Goal: Register for event/course: Sign up to attend an event or enroll in a course

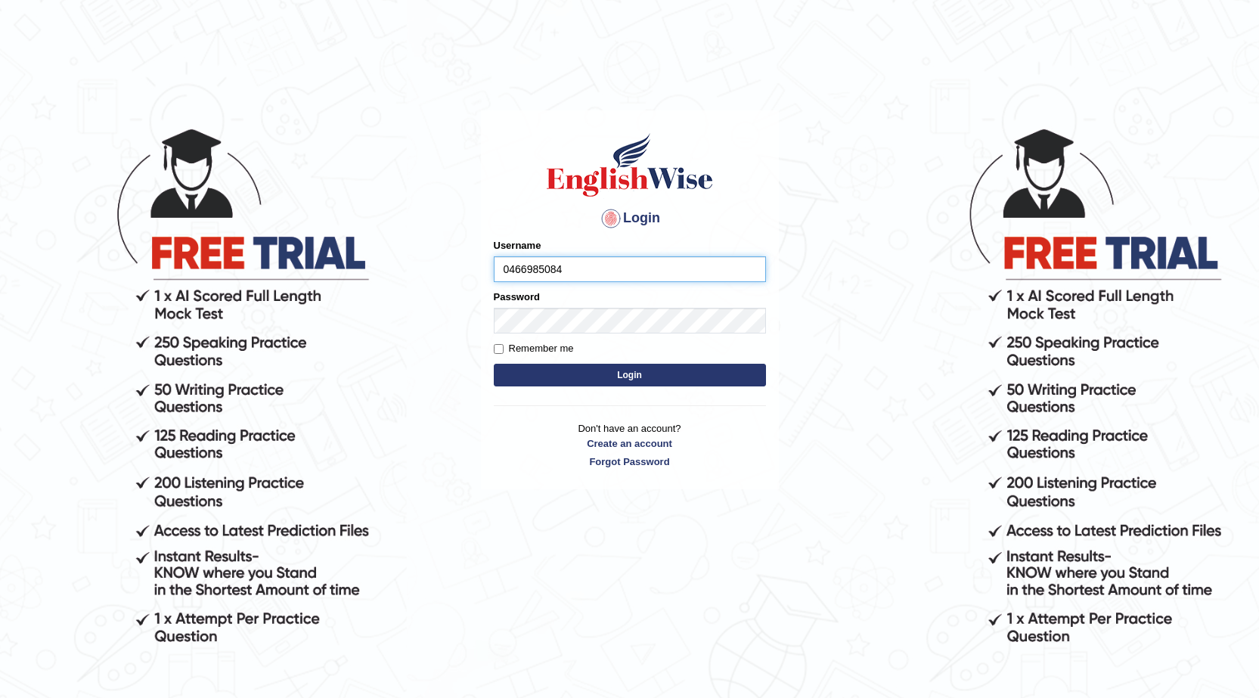
type input "0466985084"
click at [494, 364] on button "Login" at bounding box center [630, 375] width 272 height 23
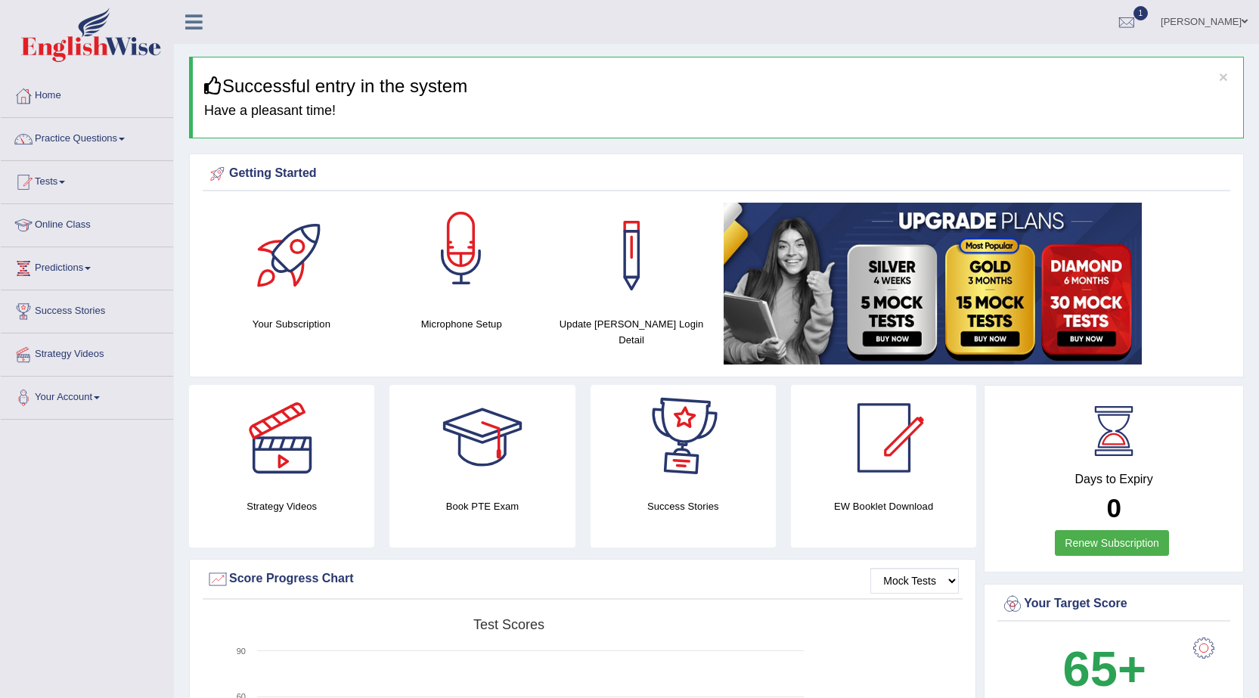
click at [123, 144] on link "Practice Questions" at bounding box center [87, 137] width 172 height 38
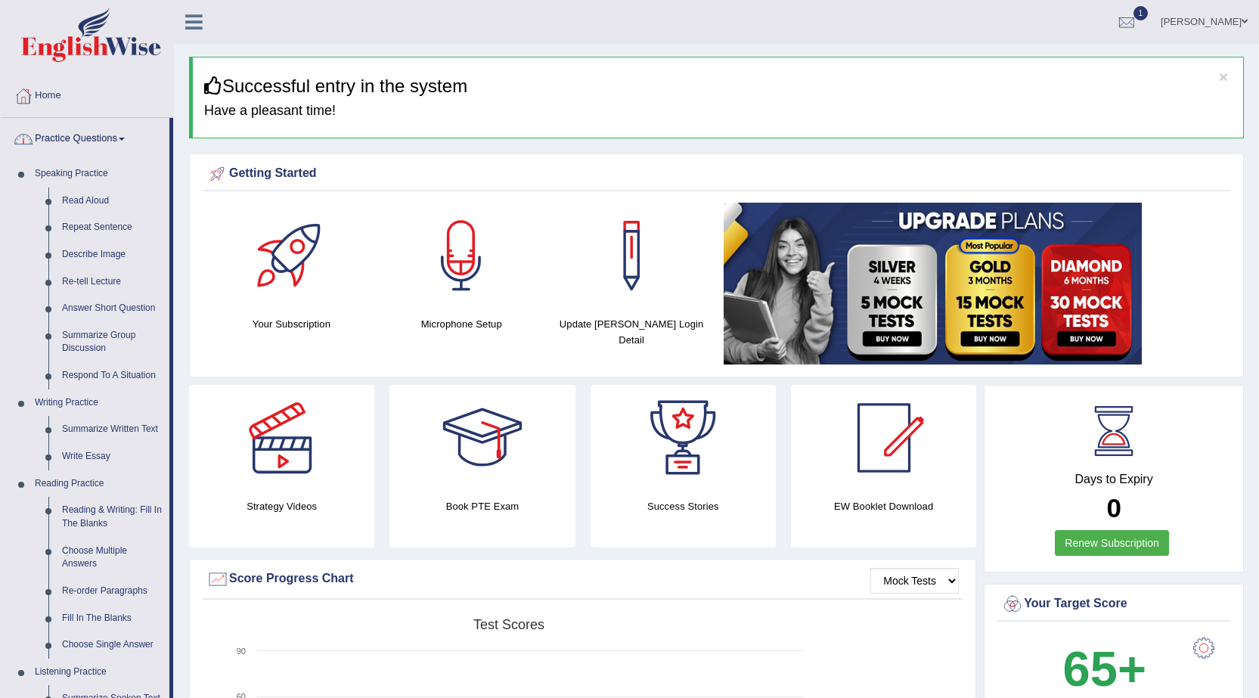
click at [113, 137] on link "Practice Questions" at bounding box center [85, 137] width 169 height 38
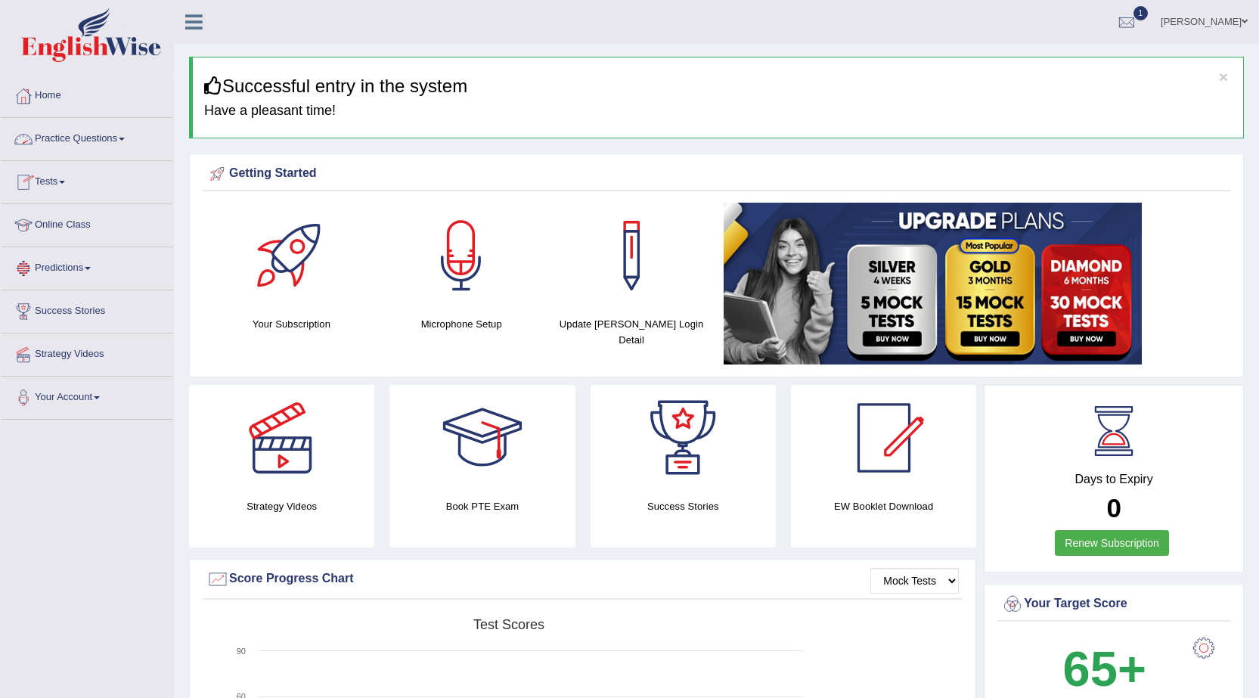
click at [57, 181] on link "Tests" at bounding box center [87, 180] width 172 height 38
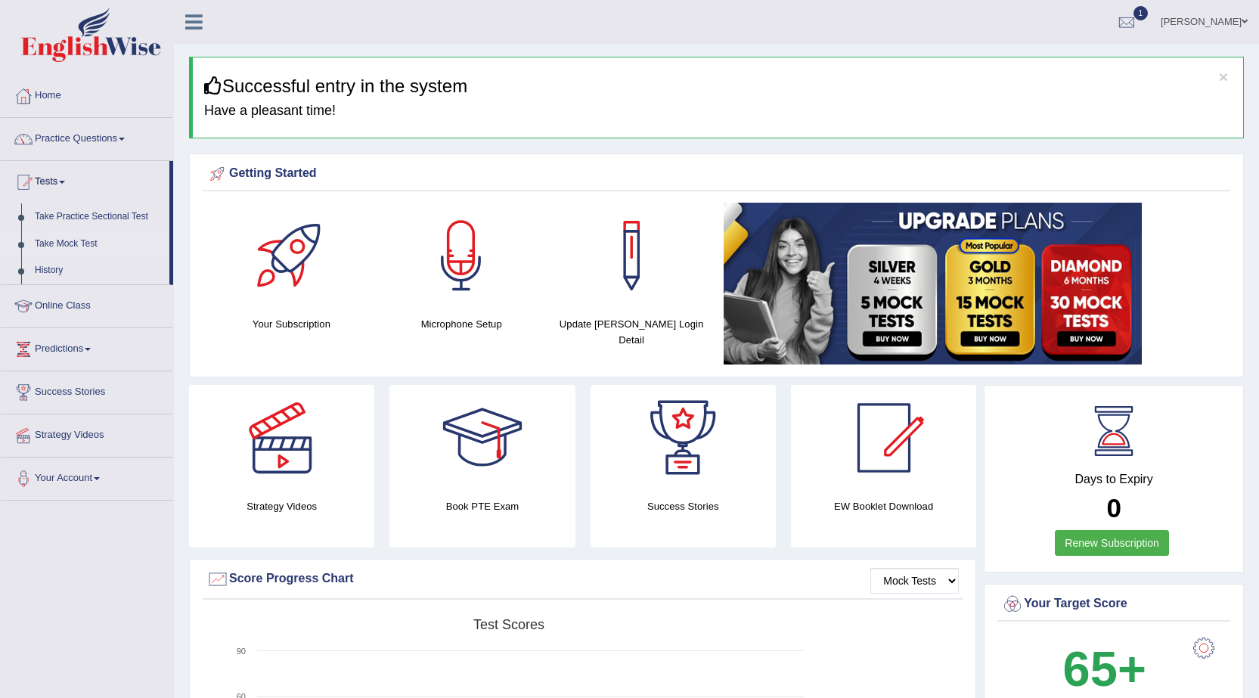
click at [80, 245] on link "Take Mock Test" at bounding box center [98, 244] width 141 height 27
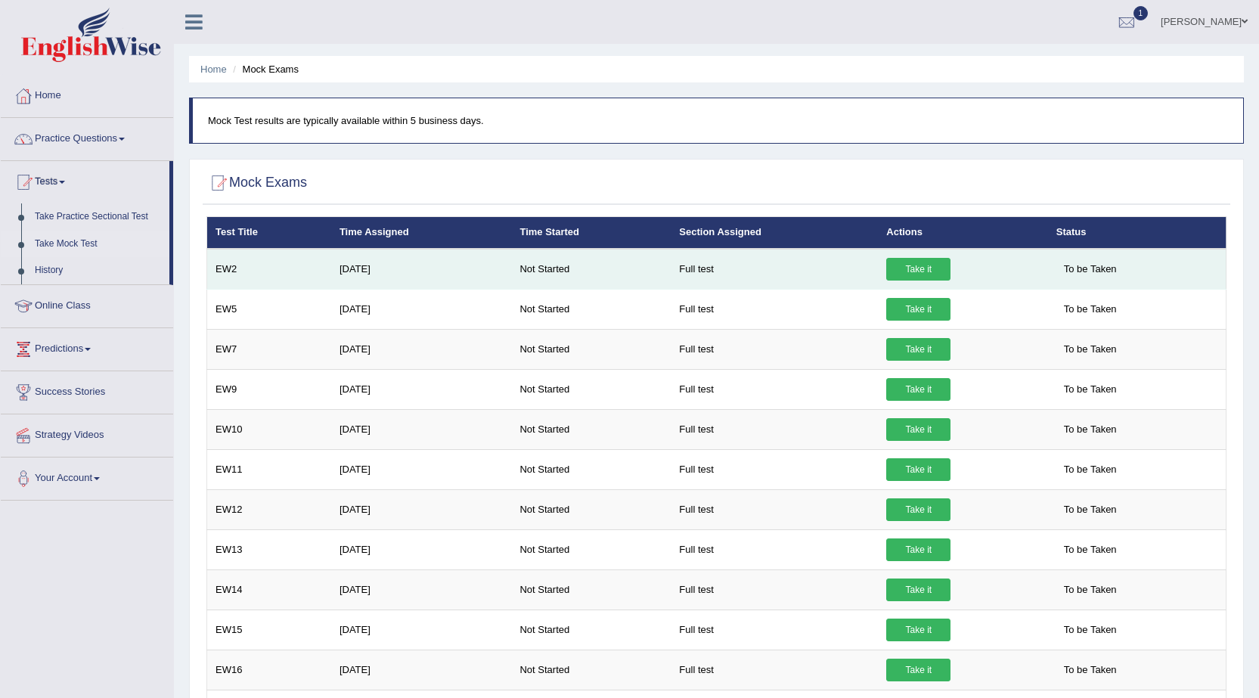
click at [936, 269] on link "Take it" at bounding box center [918, 269] width 64 height 23
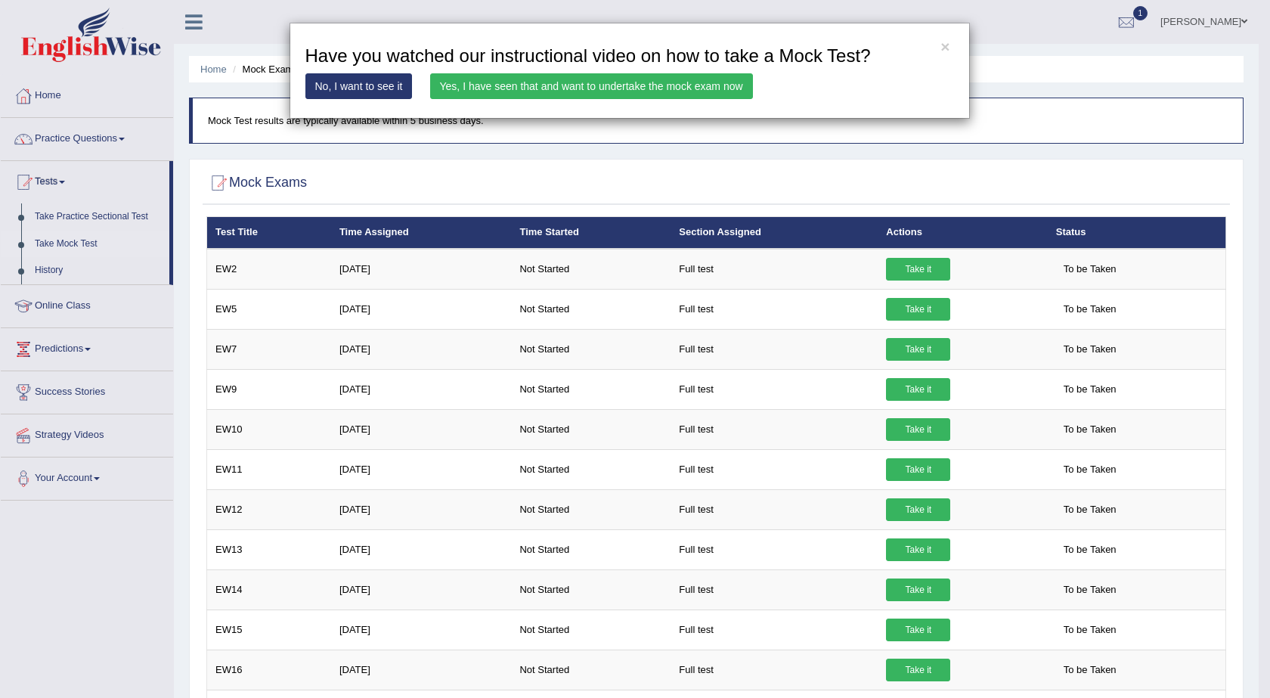
click at [588, 89] on link "Yes, I have seen that and want to undertake the mock exam now" at bounding box center [591, 86] width 323 height 26
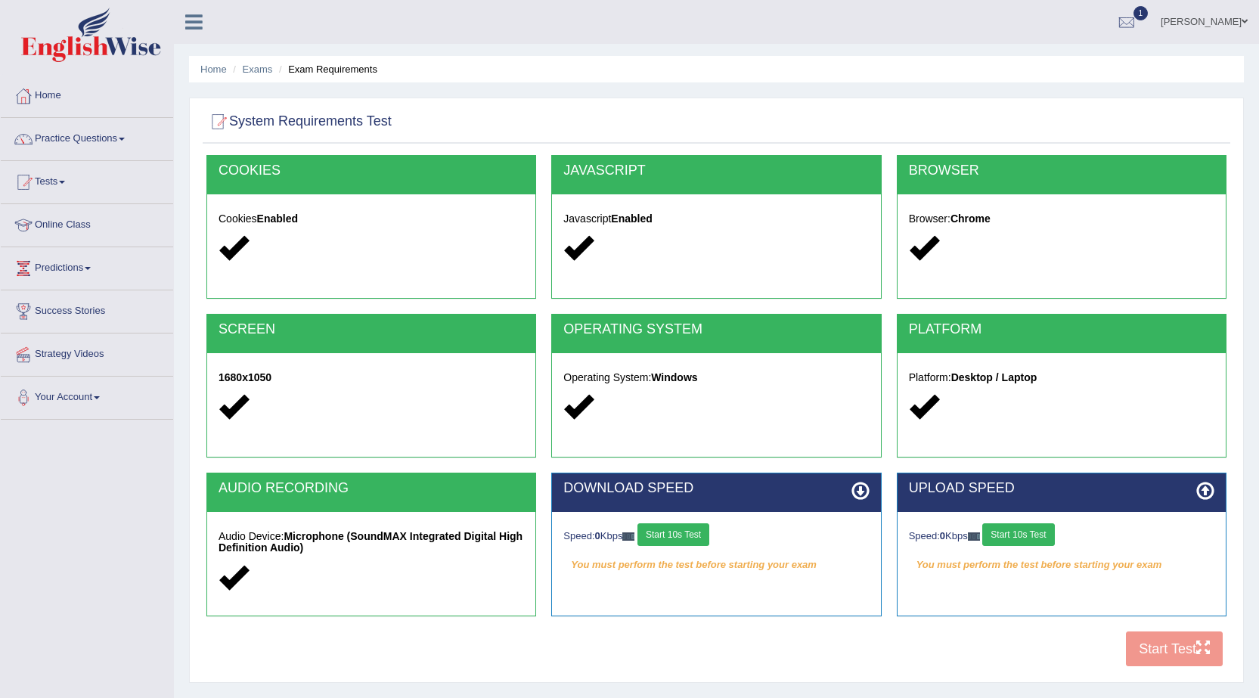
click at [692, 533] on button "Start 10s Test" at bounding box center [673, 534] width 72 height 23
click at [704, 537] on button "Start 10s Test" at bounding box center [690, 534] width 72 height 23
click at [1030, 530] on button "Start 10s Test" at bounding box center [1018, 534] width 72 height 23
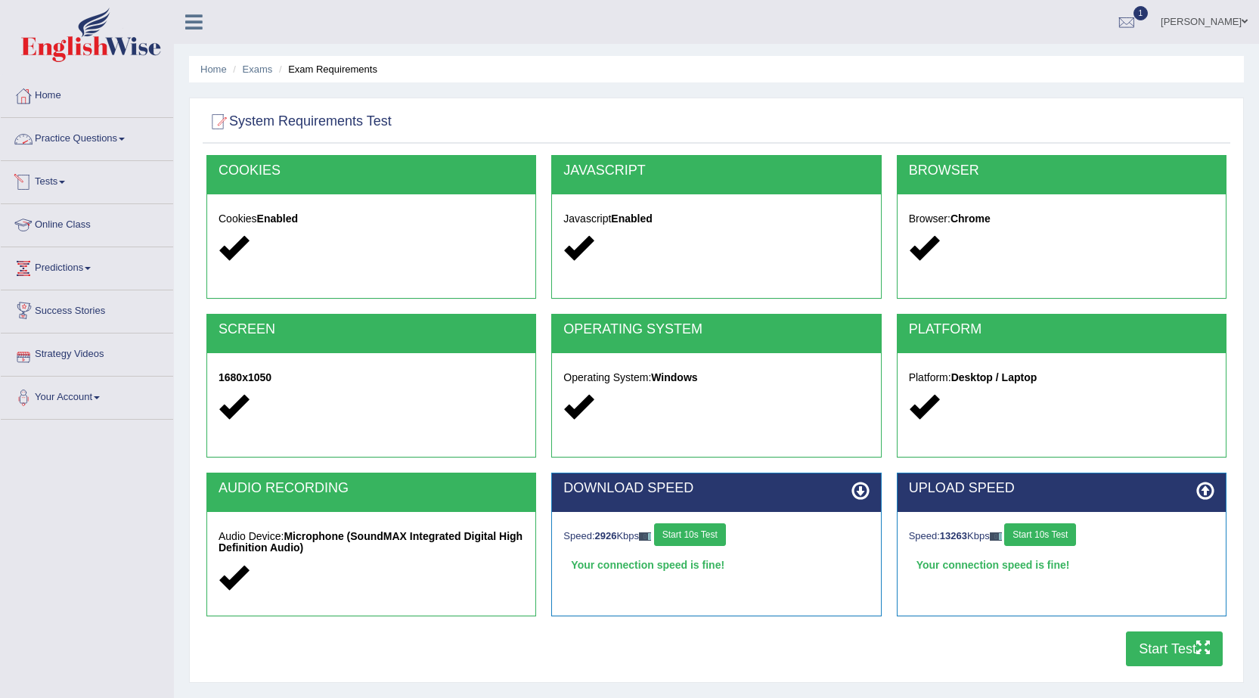
click at [117, 132] on link "Practice Questions" at bounding box center [87, 137] width 172 height 38
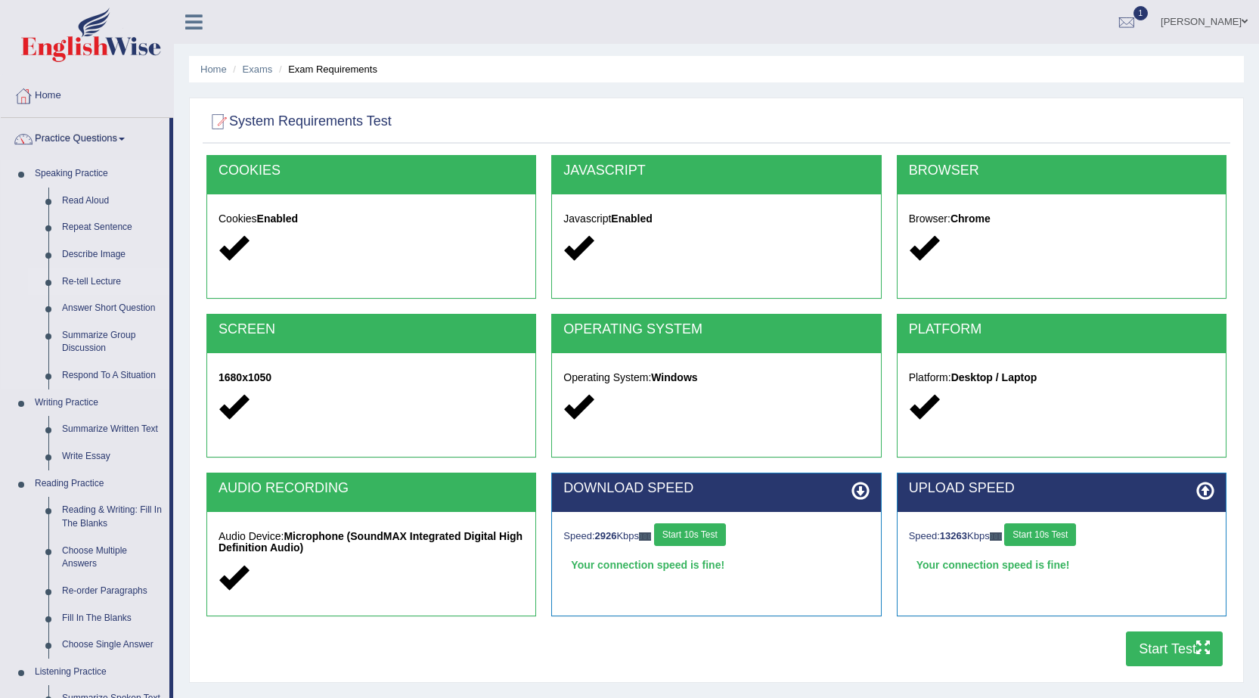
click at [104, 277] on link "Re-tell Lecture" at bounding box center [112, 281] width 114 height 27
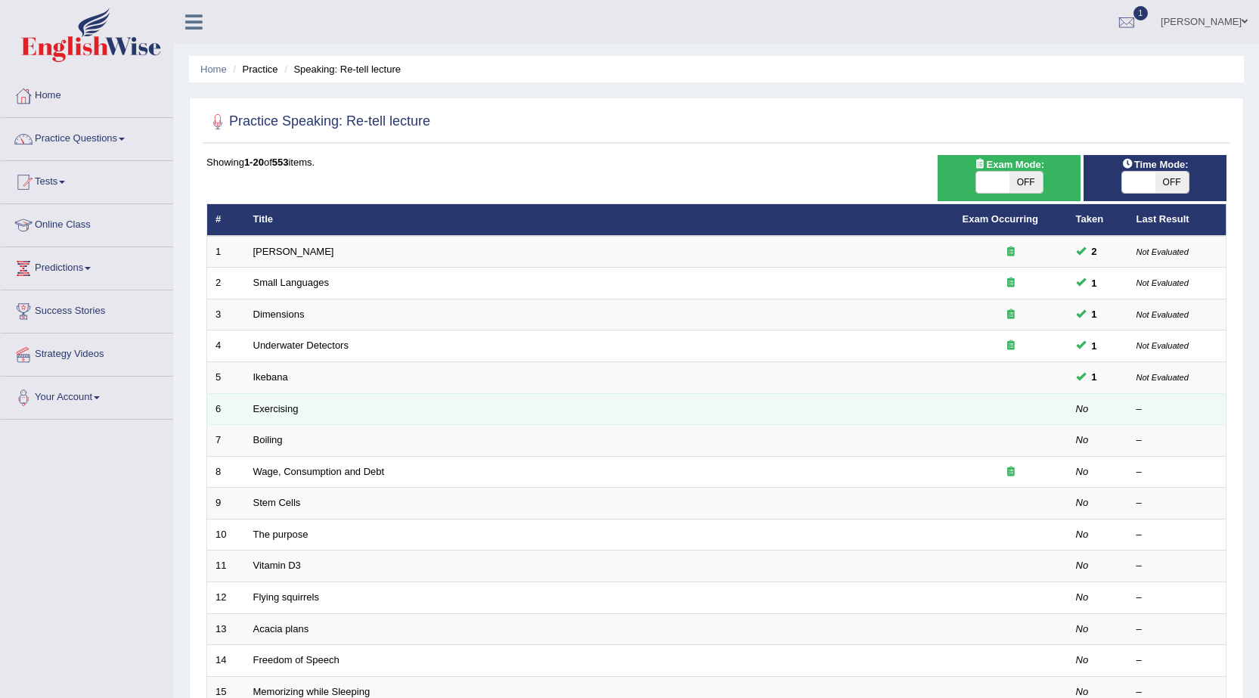
click at [944, 408] on td "Exercising" at bounding box center [599, 409] width 709 height 32
click at [255, 401] on td "Exercising" at bounding box center [599, 409] width 709 height 32
click at [289, 404] on link "Exercising" at bounding box center [275, 408] width 45 height 11
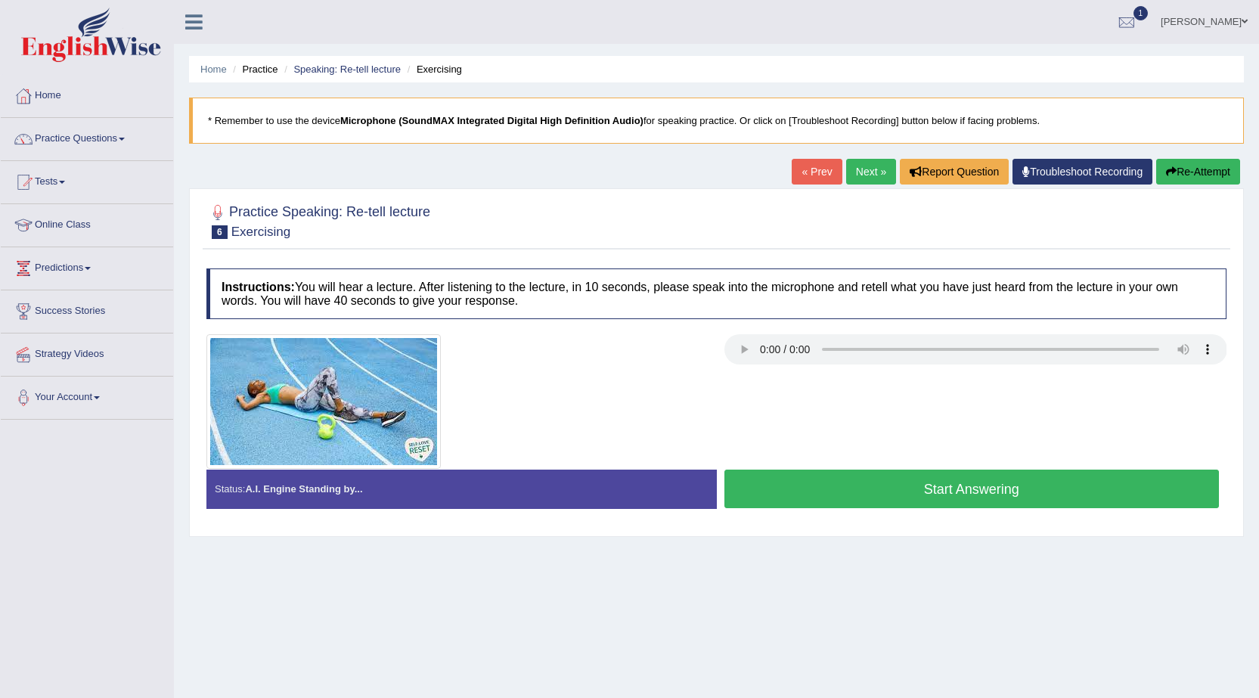
click at [962, 488] on button "Start Answering" at bounding box center [971, 488] width 495 height 39
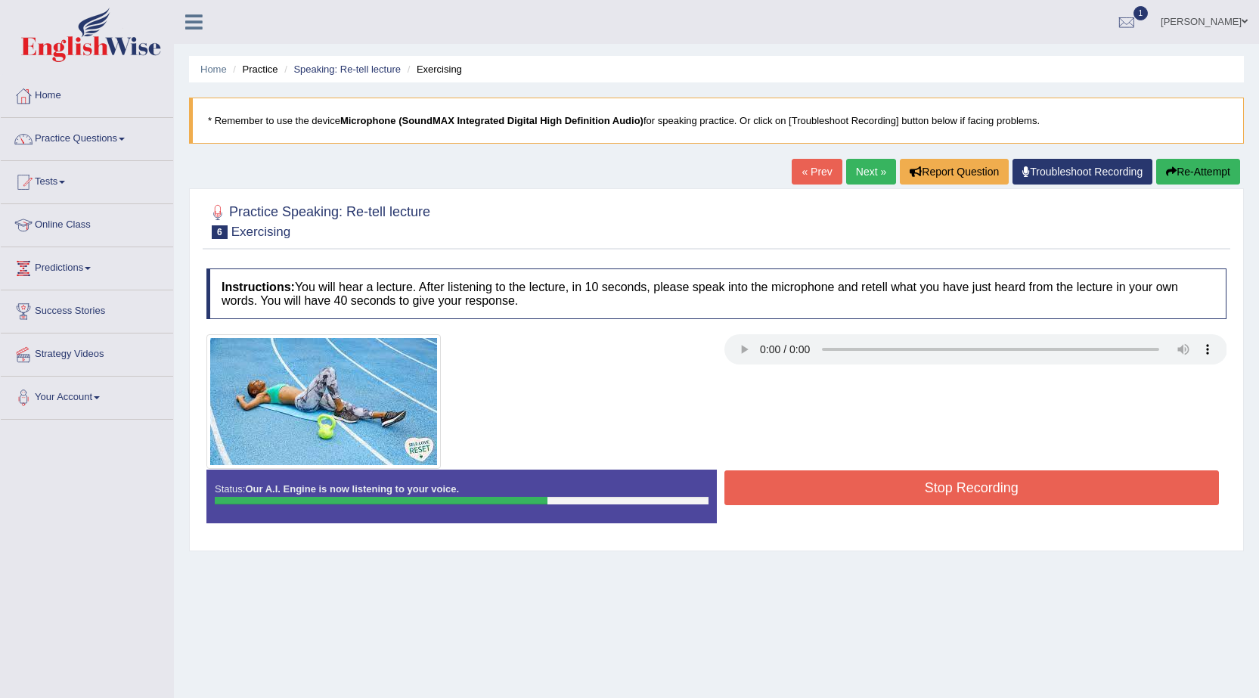
click at [936, 485] on button "Stop Recording" at bounding box center [971, 487] width 495 height 35
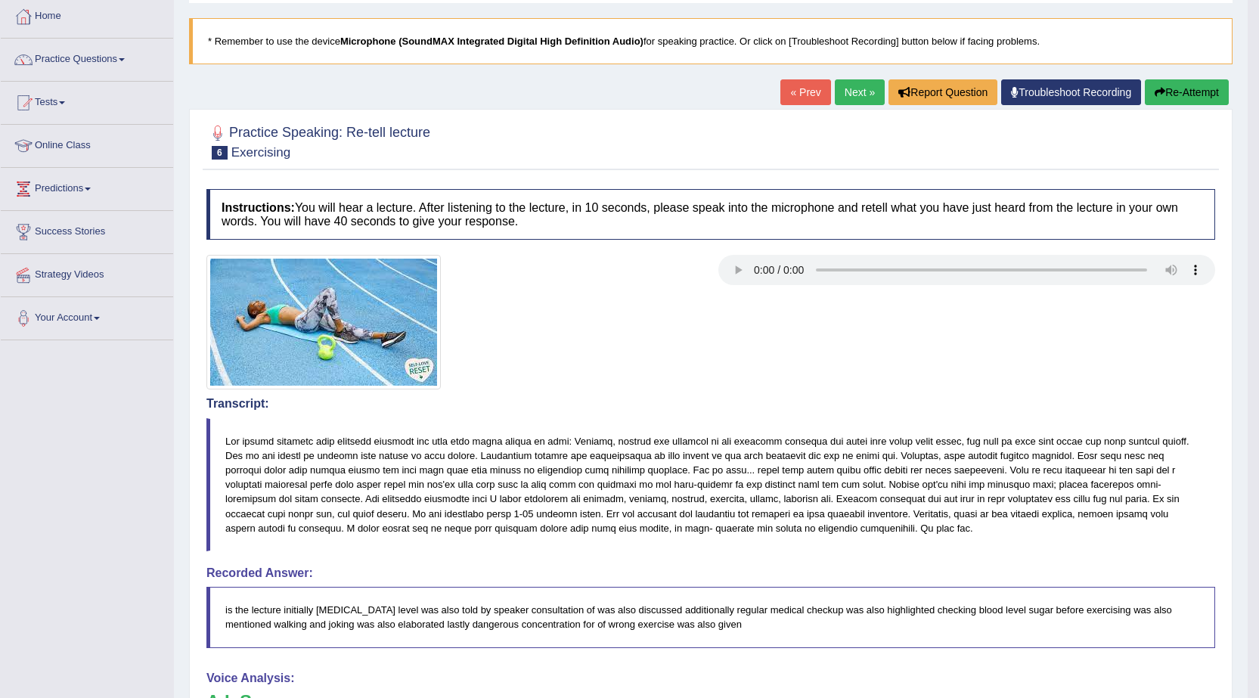
scroll to position [76, 0]
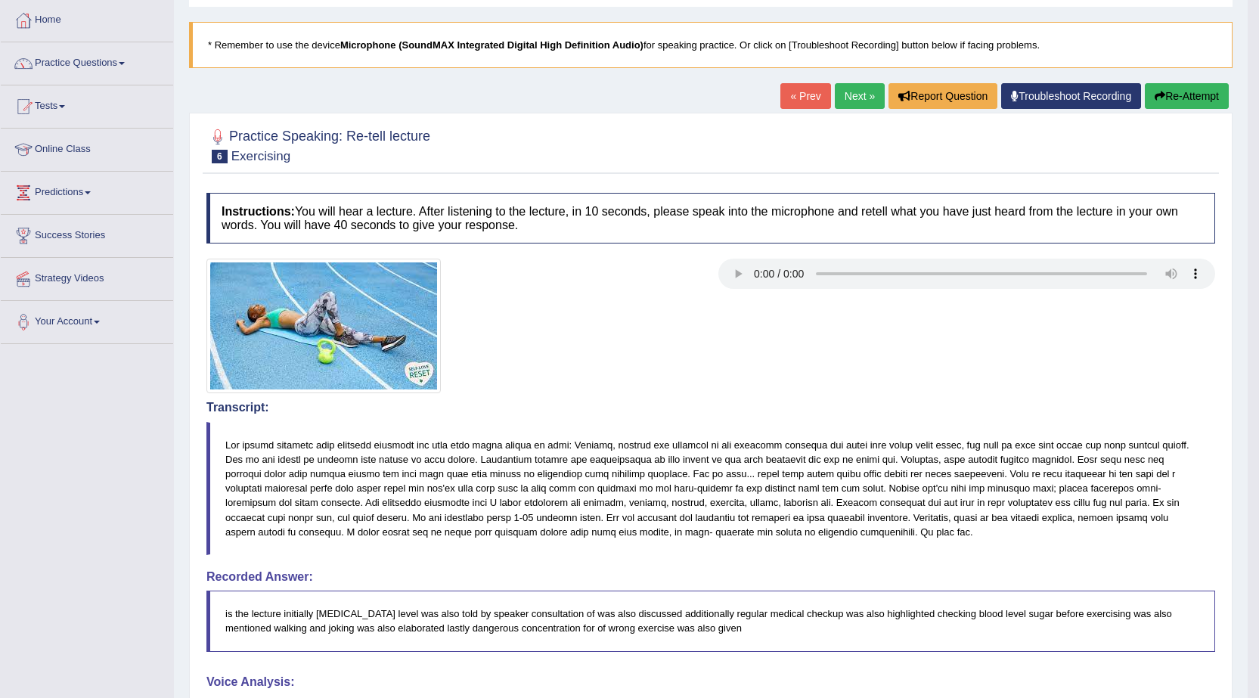
click at [1198, 91] on button "Re-Attempt" at bounding box center [1186, 96] width 84 height 26
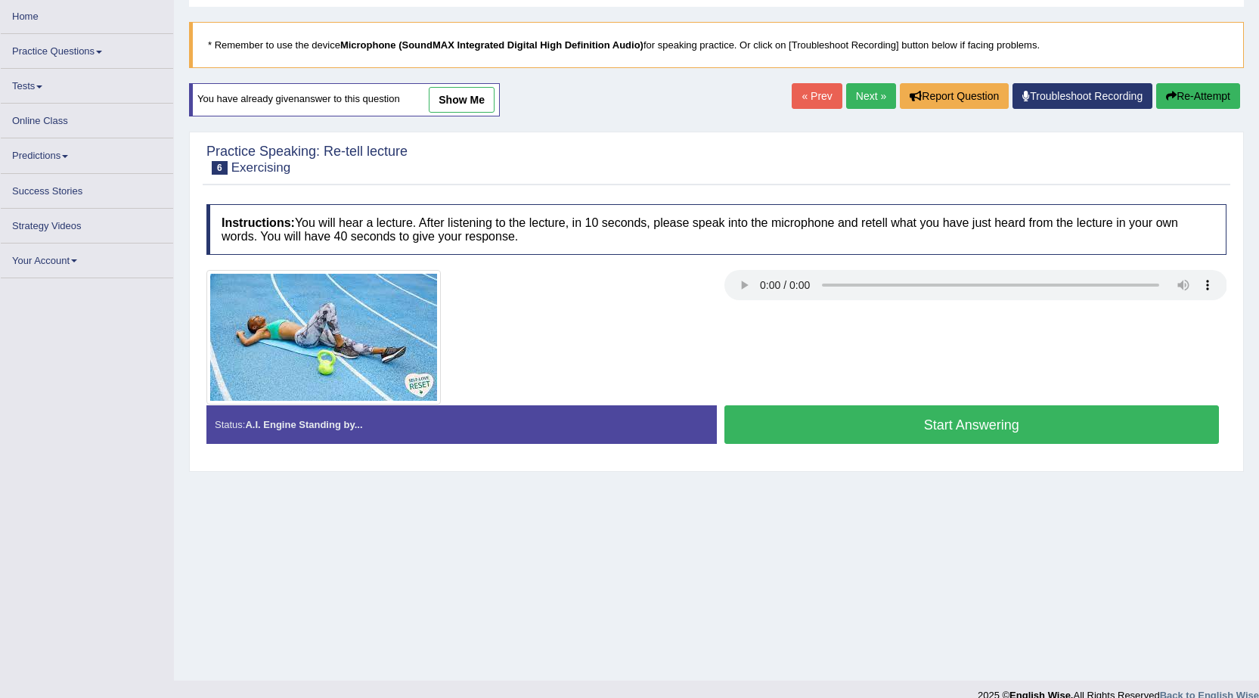
click at [989, 430] on button "Start Answering" at bounding box center [971, 424] width 495 height 39
click at [958, 423] on button "Start Answering" at bounding box center [971, 424] width 495 height 39
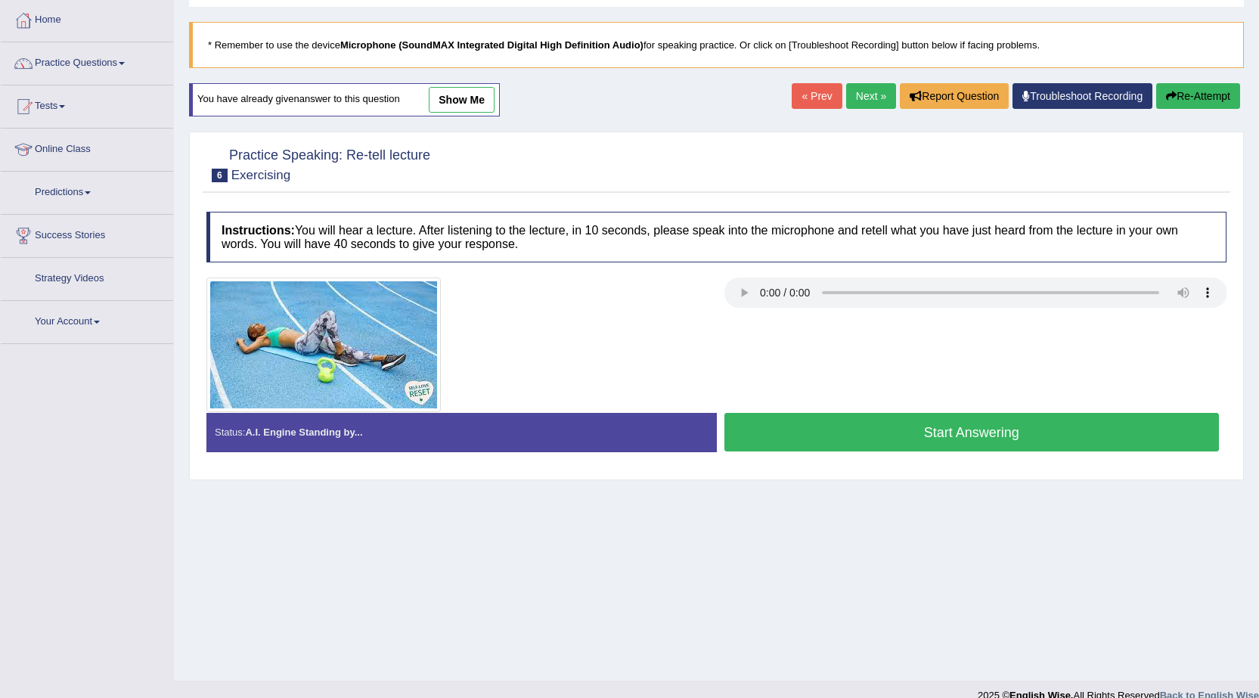
click at [815, 428] on button "Start Answering" at bounding box center [971, 432] width 495 height 39
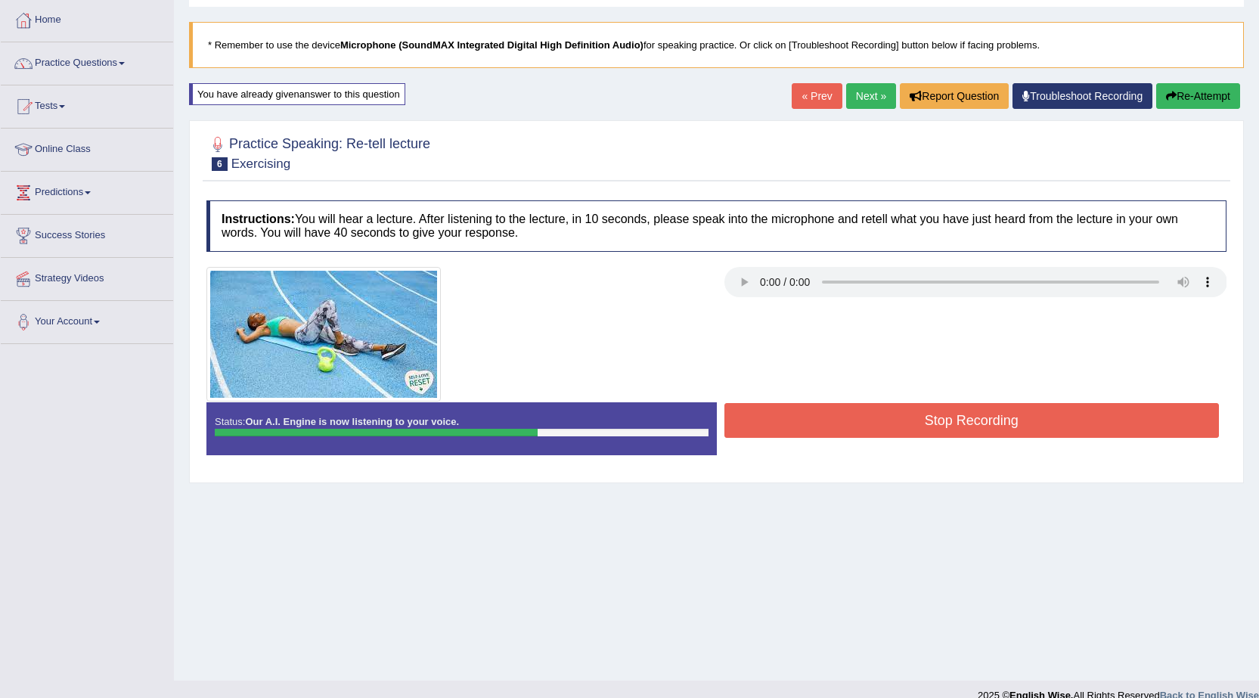
click at [878, 415] on button "Stop Recording" at bounding box center [971, 420] width 495 height 35
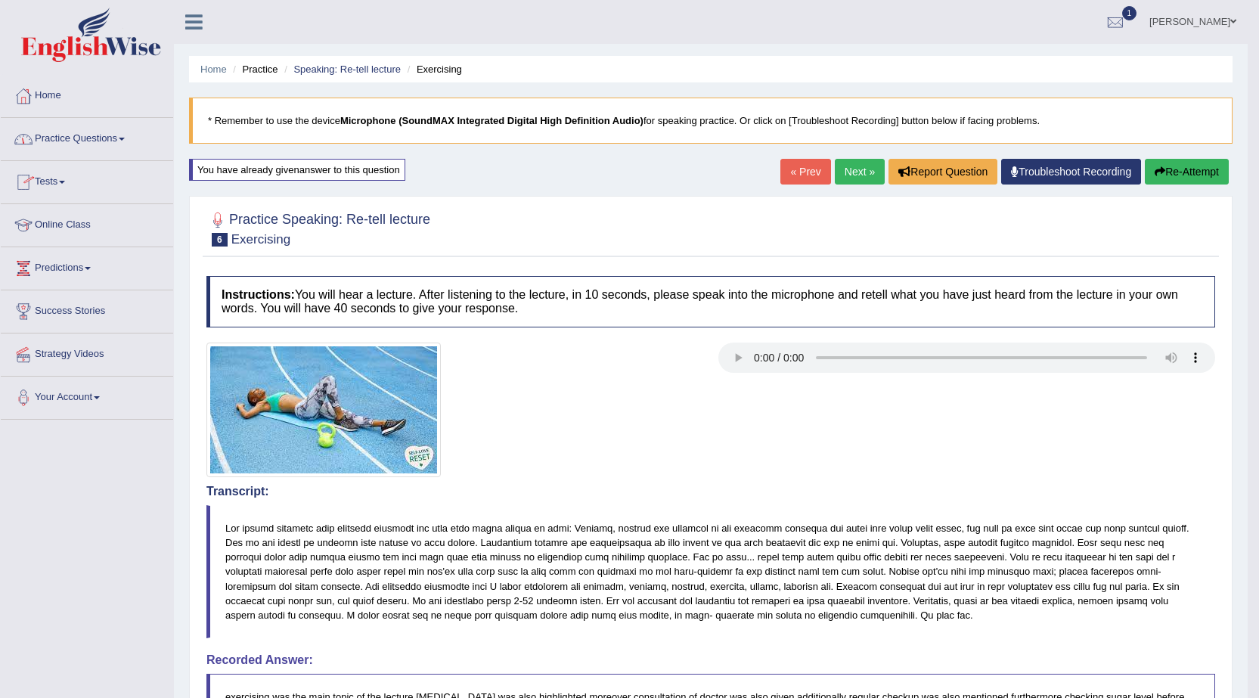
click at [122, 132] on link "Practice Questions" at bounding box center [87, 137] width 172 height 38
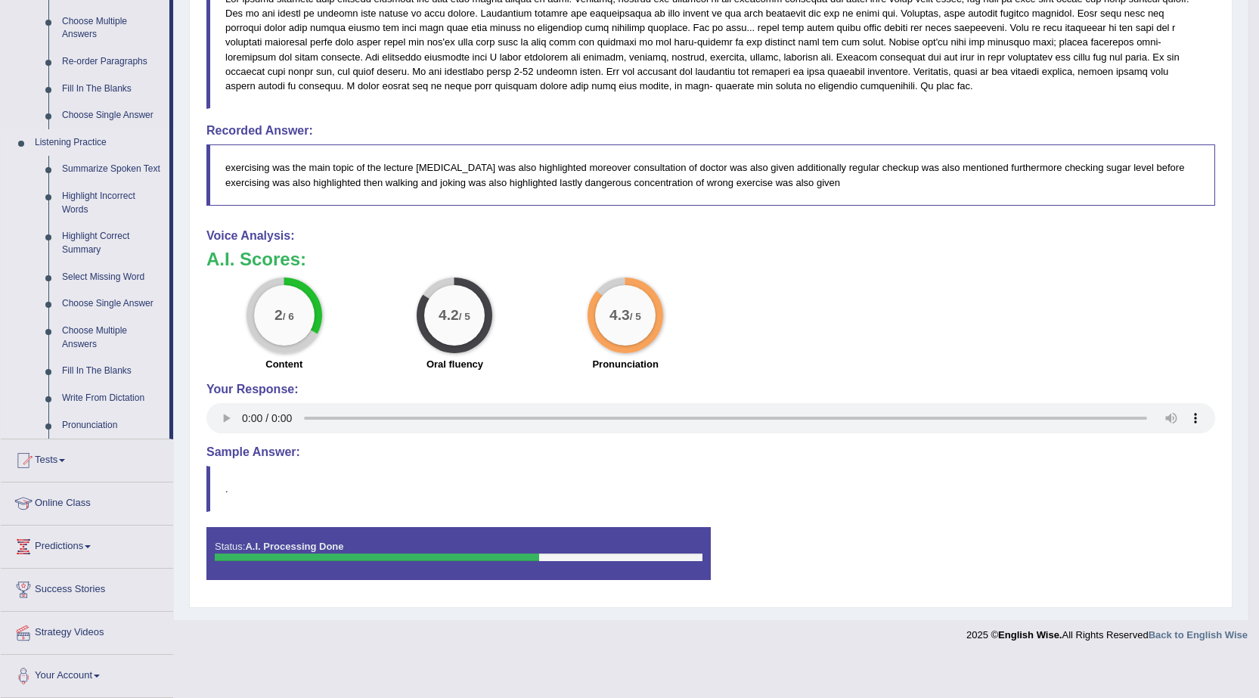
scroll to position [530, 0]
click at [66, 457] on link "Tests" at bounding box center [87, 457] width 172 height 38
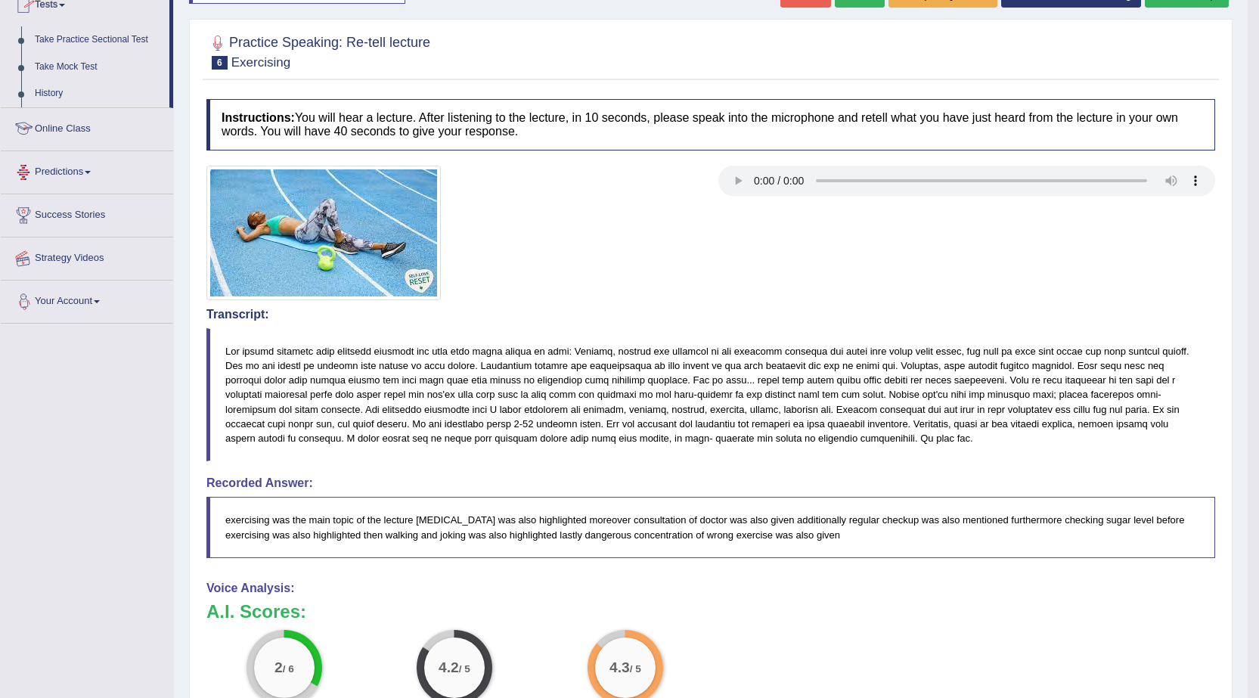
scroll to position [167, 0]
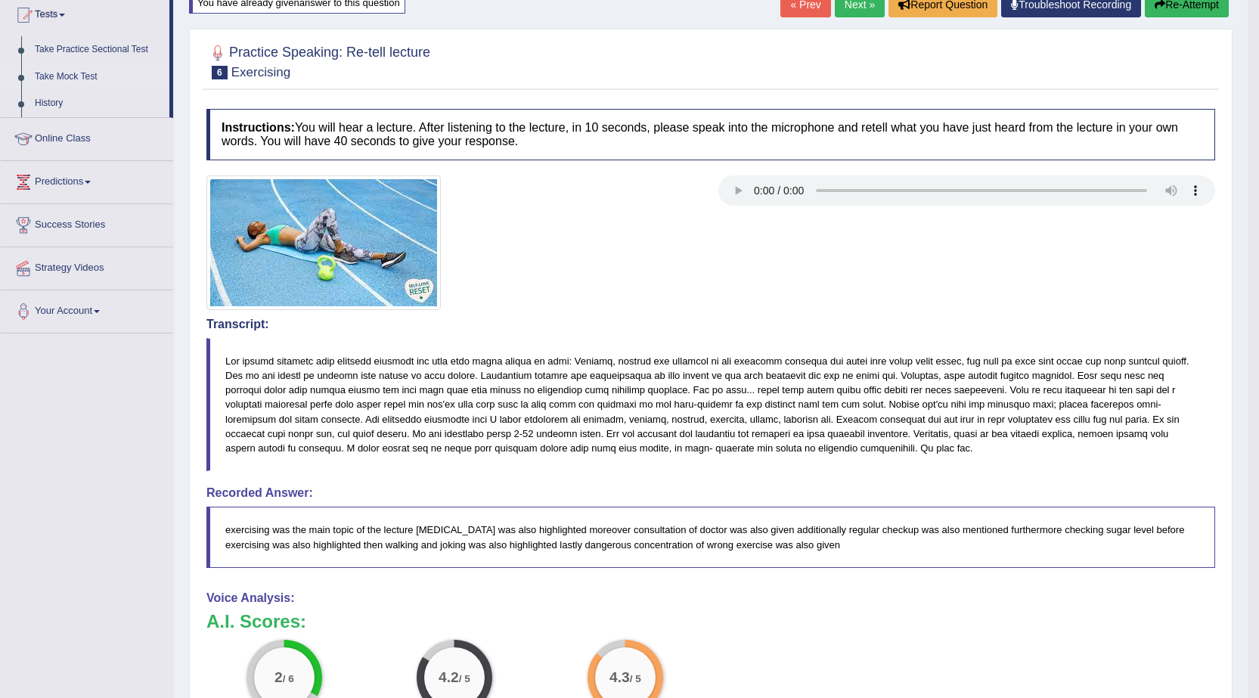
click at [85, 74] on link "Take Mock Test" at bounding box center [98, 76] width 141 height 27
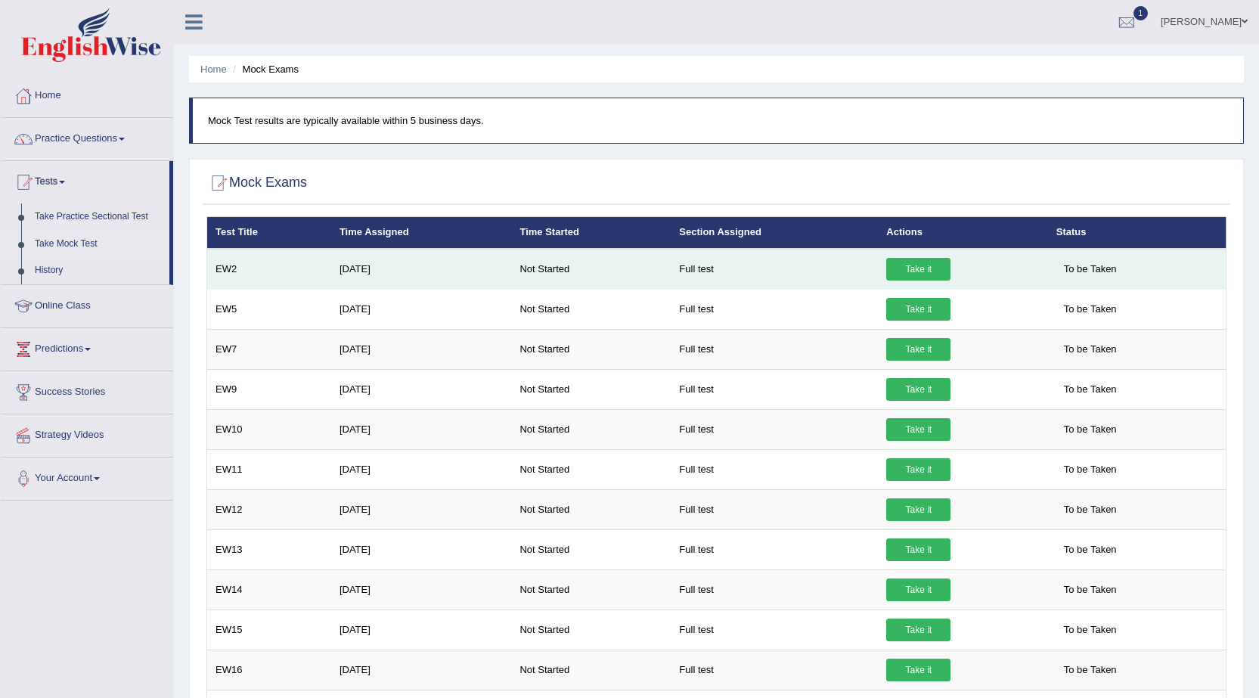
click at [903, 265] on link "Take it" at bounding box center [918, 269] width 64 height 23
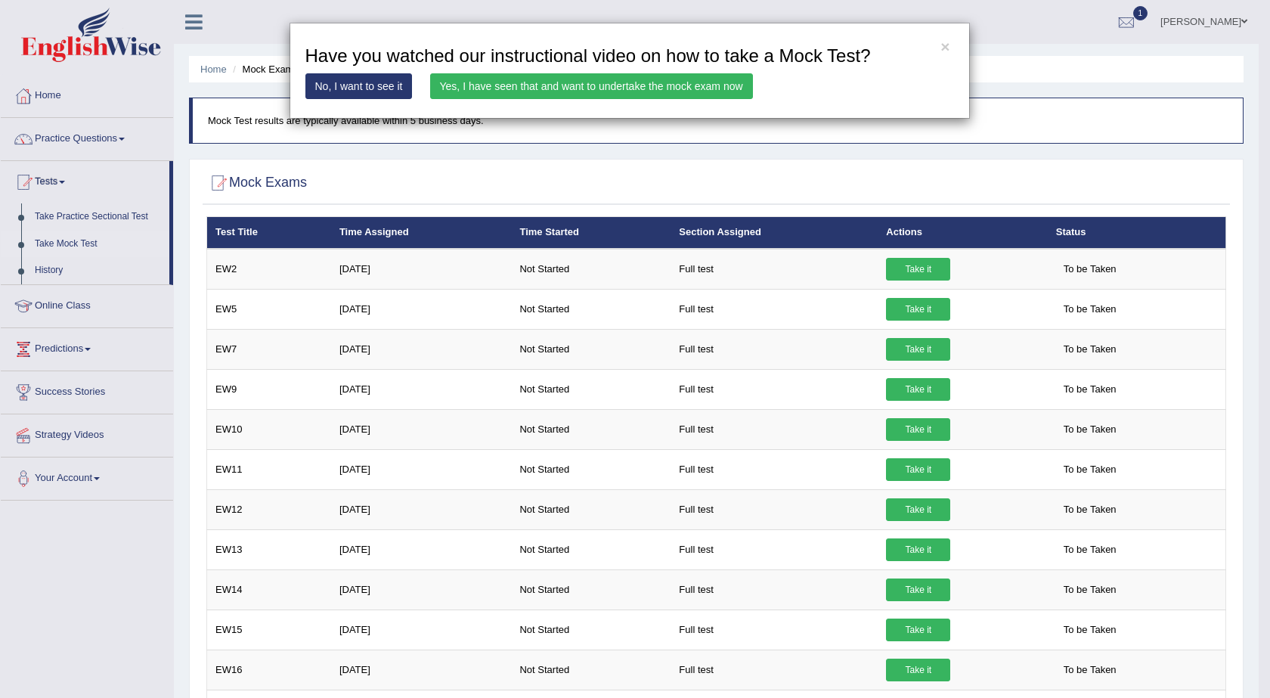
click at [628, 79] on link "Yes, I have seen that and want to undertake the mock exam now" at bounding box center [591, 86] width 323 height 26
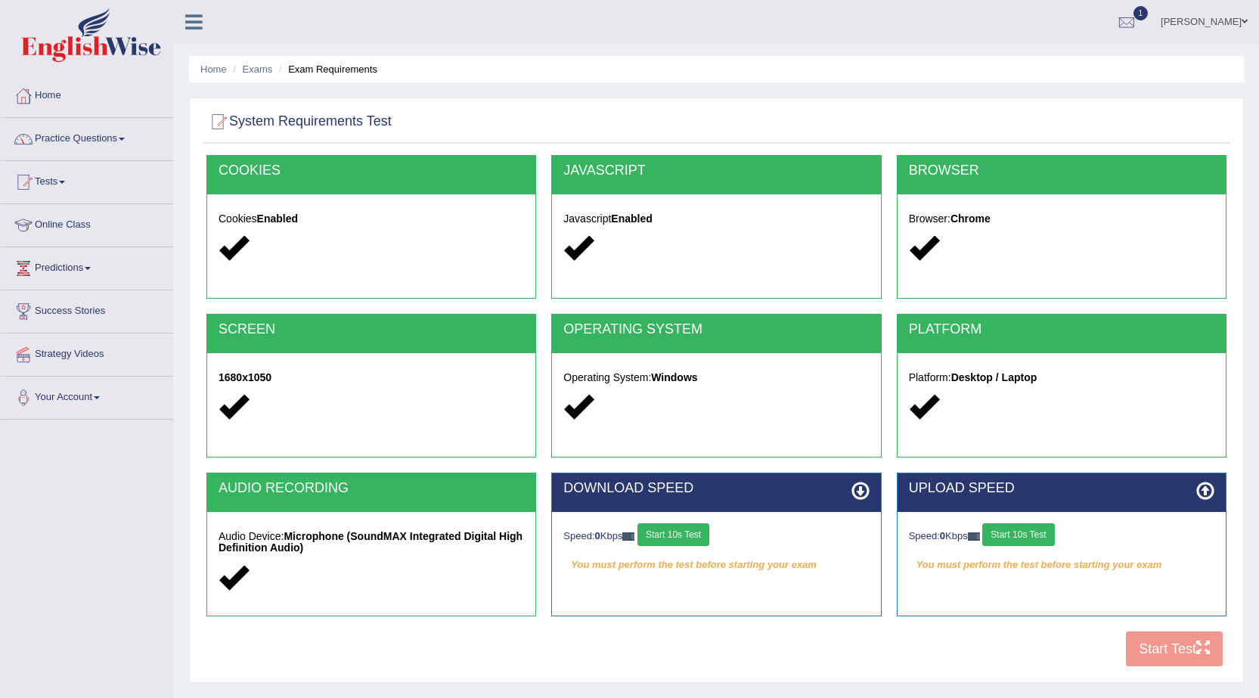
click at [693, 532] on button "Start 10s Test" at bounding box center [673, 534] width 72 height 23
click at [1030, 532] on button "Start 10s Test" at bounding box center [1018, 534] width 72 height 23
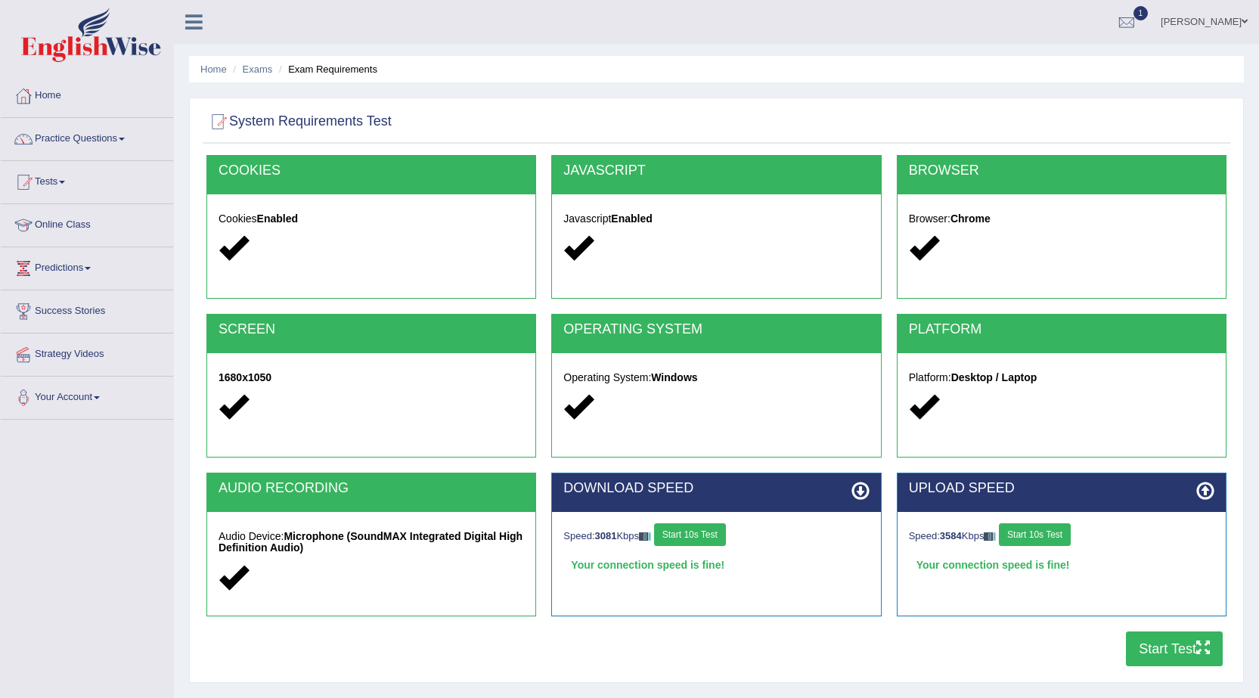
click at [1165, 639] on button "Start Test" at bounding box center [1174, 648] width 97 height 35
